Goal: Task Accomplishment & Management: Use online tool/utility

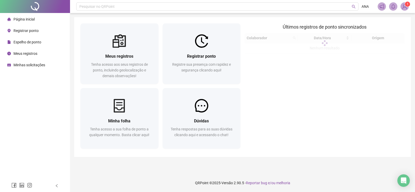
click at [33, 31] on span "Registrar ponto" at bounding box center [25, 31] width 25 height 4
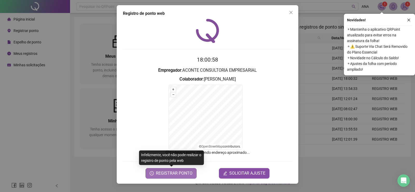
click at [167, 176] on span "REGISTRAR PONTO" at bounding box center [174, 173] width 37 height 6
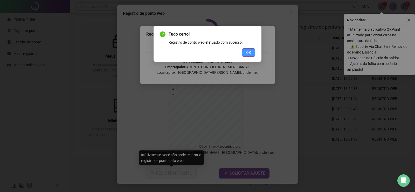
click at [247, 52] on span "OK" at bounding box center [248, 53] width 5 height 6
click at [251, 51] on span "OK" at bounding box center [248, 53] width 5 height 6
click at [251, 52] on span "OK" at bounding box center [248, 53] width 5 height 6
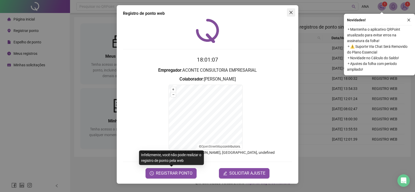
click at [290, 13] on icon "close" at bounding box center [291, 12] width 4 height 4
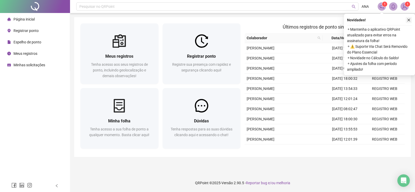
click at [410, 21] on icon "close" at bounding box center [409, 20] width 3 height 3
